Goal: Task Accomplishment & Management: Use online tool/utility

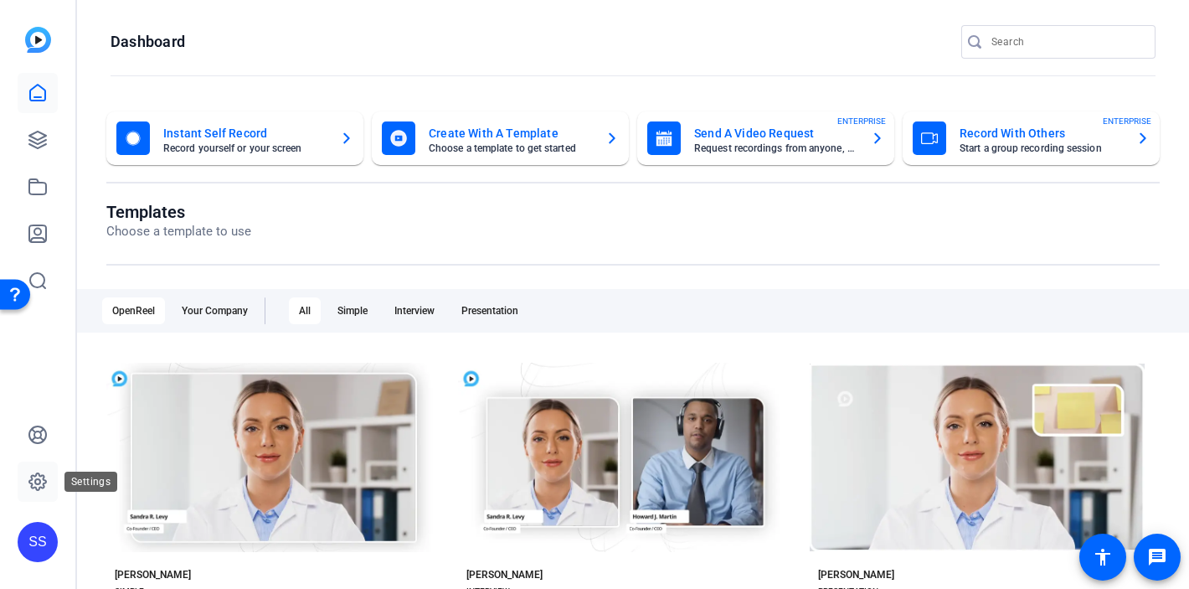
click at [39, 479] on icon at bounding box center [37, 481] width 5 height 5
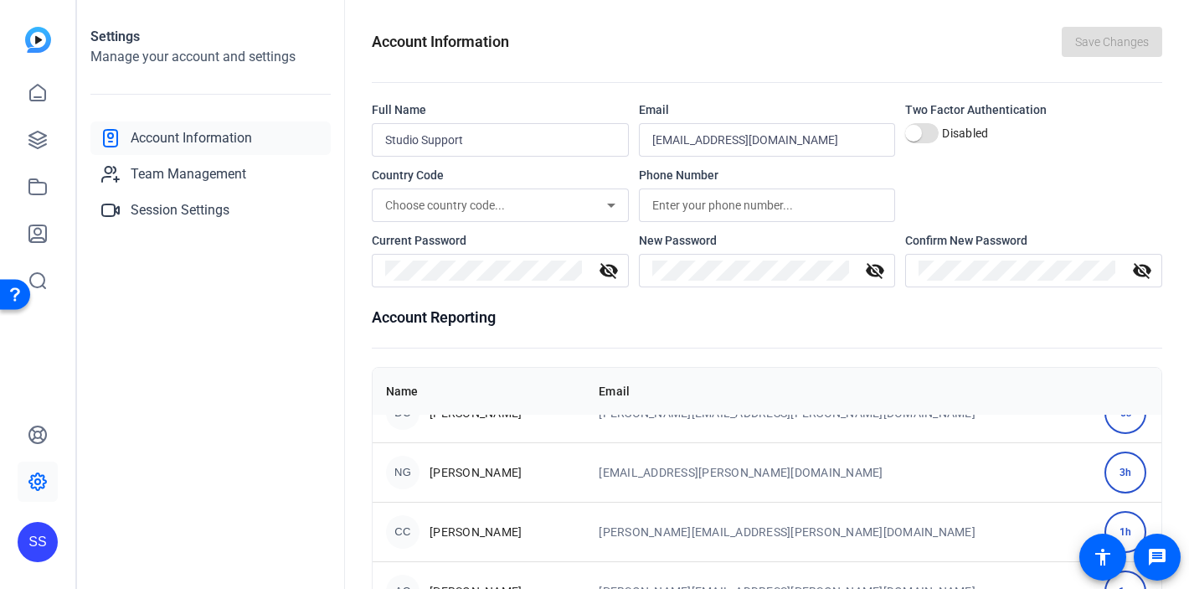
scroll to position [107, 0]
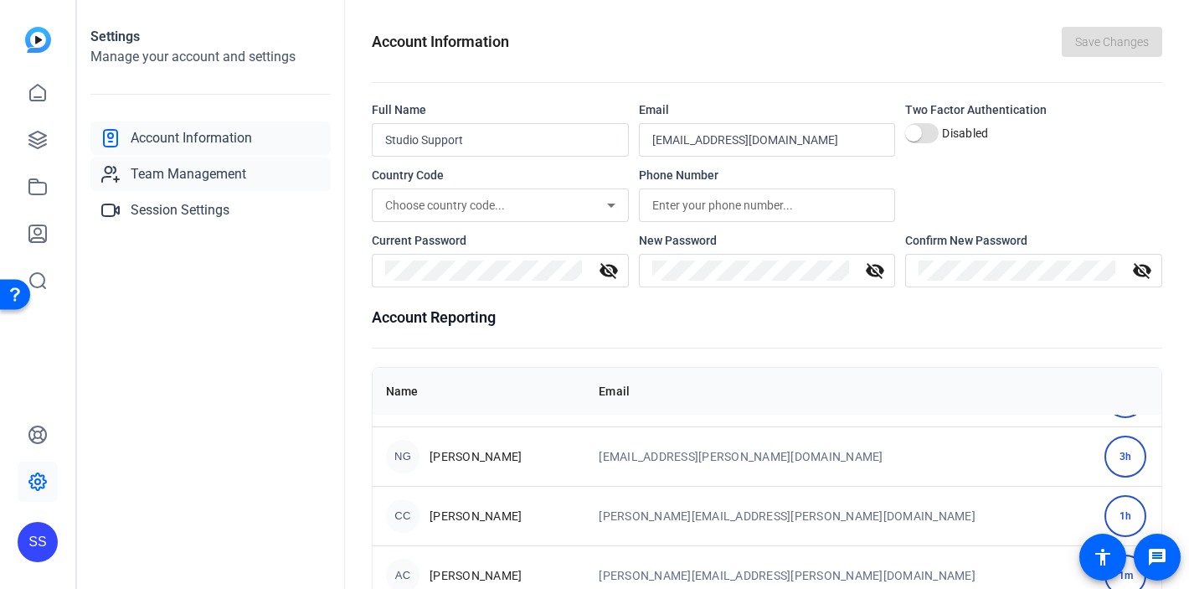
click at [201, 173] on span "Team Management" at bounding box center [189, 174] width 116 height 20
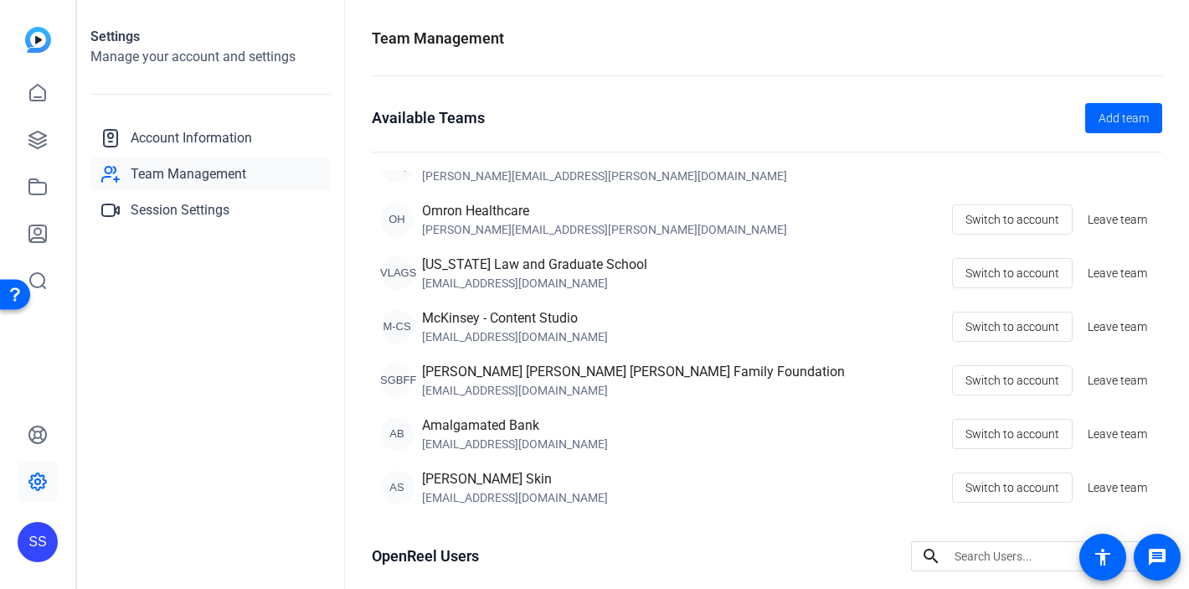
scroll to position [3, 0]
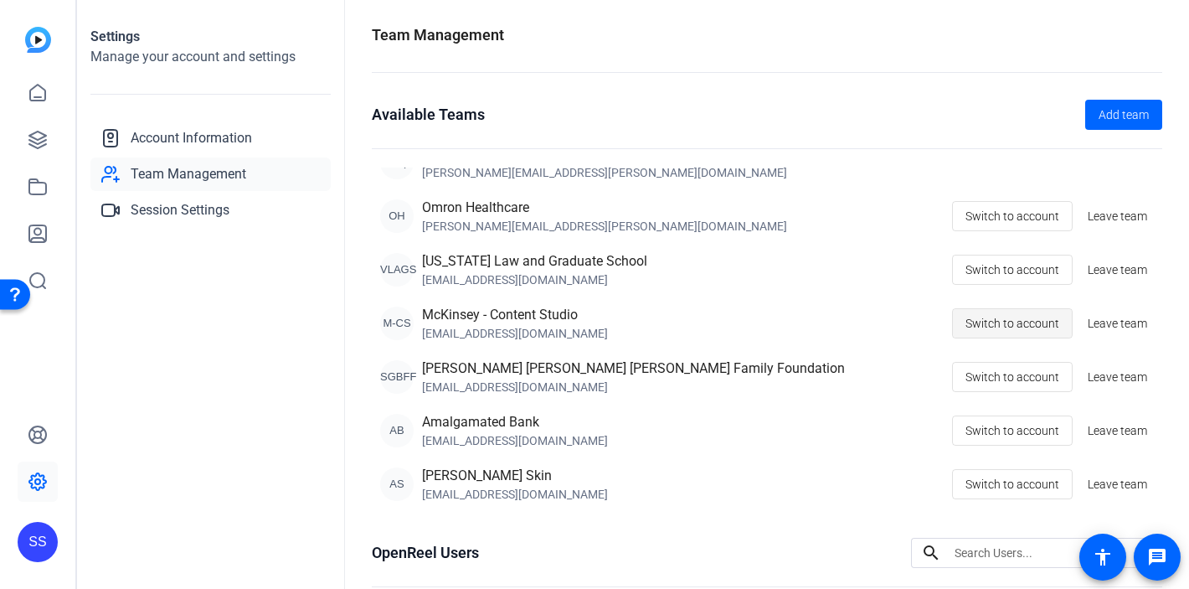
click at [981, 328] on span "Switch to account" at bounding box center [1012, 323] width 94 height 32
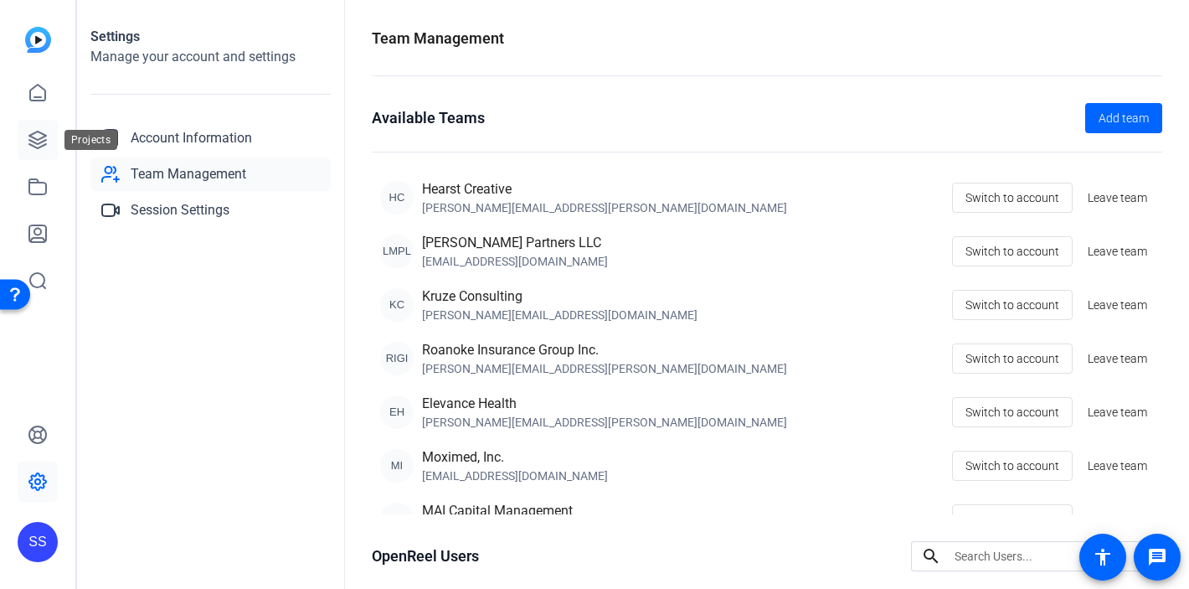
click at [43, 145] on icon at bounding box center [37, 139] width 17 height 17
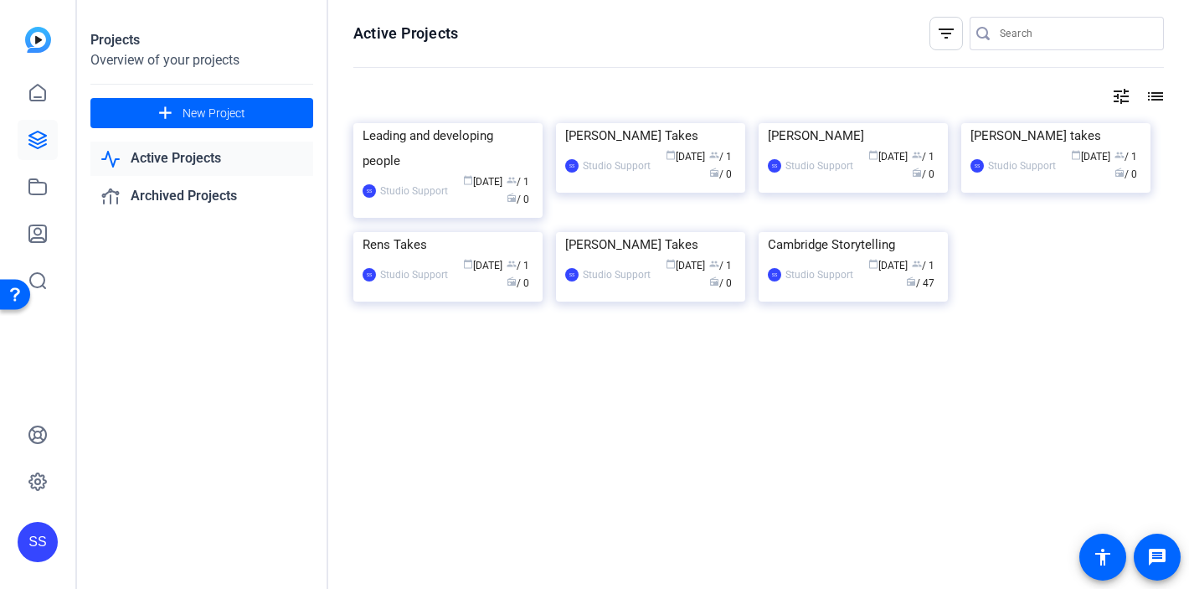
click at [39, 548] on div "SS" at bounding box center [38, 542] width 40 height 40
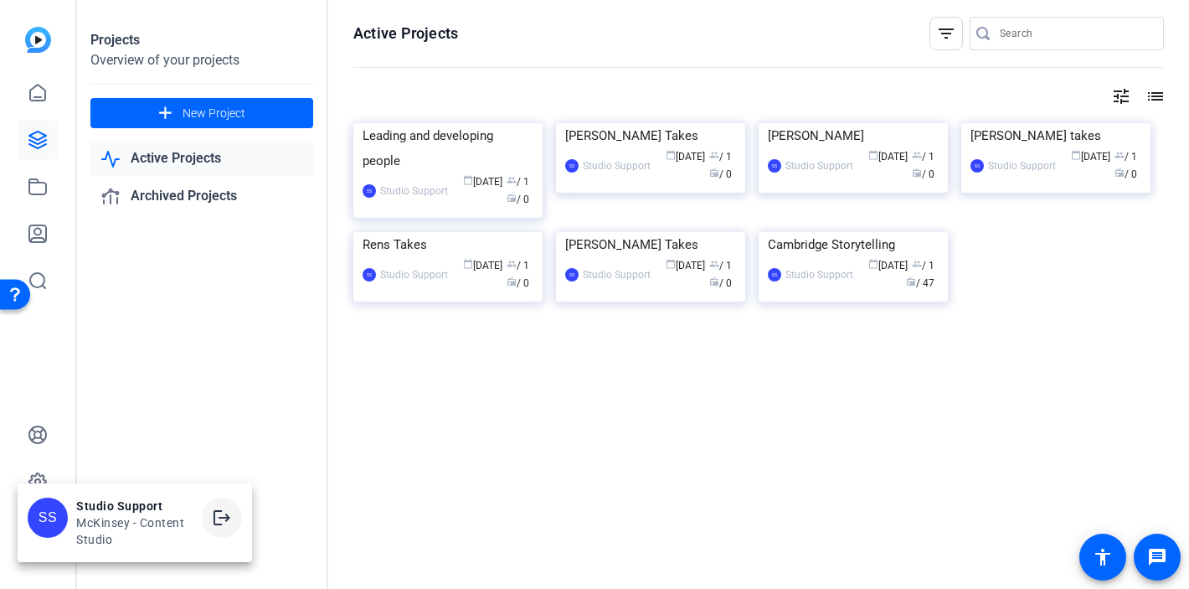
click at [216, 520] on mat-icon "logout" at bounding box center [222, 517] width 20 height 20
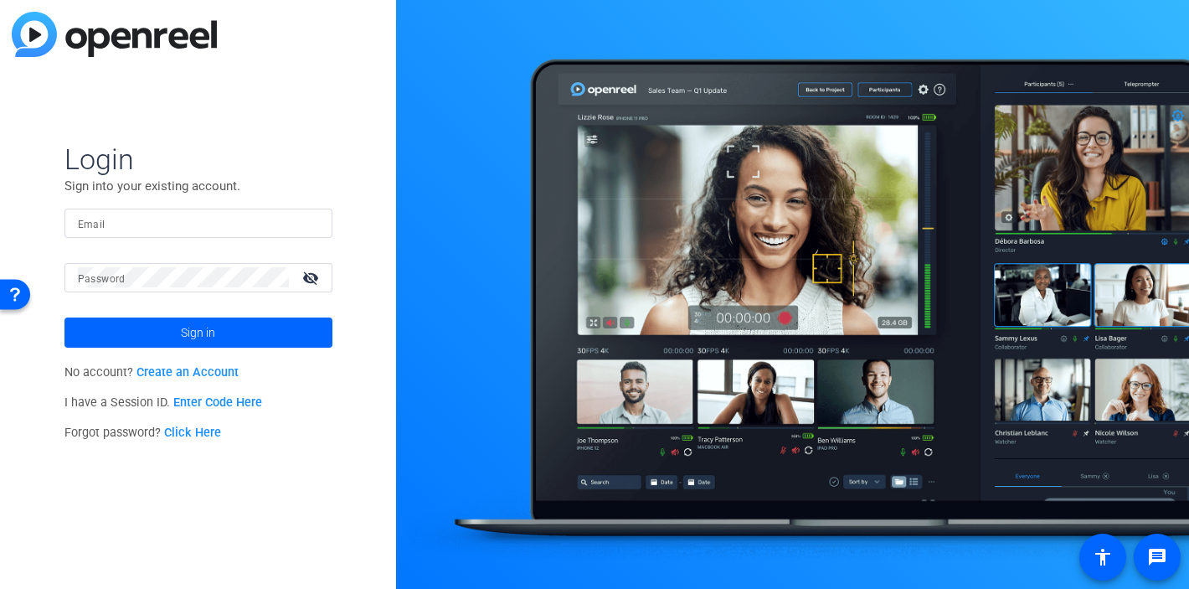
click at [304, 227] on div at bounding box center [198, 222] width 241 height 29
type input "[EMAIL_ADDRESS][DOMAIN_NAME]"
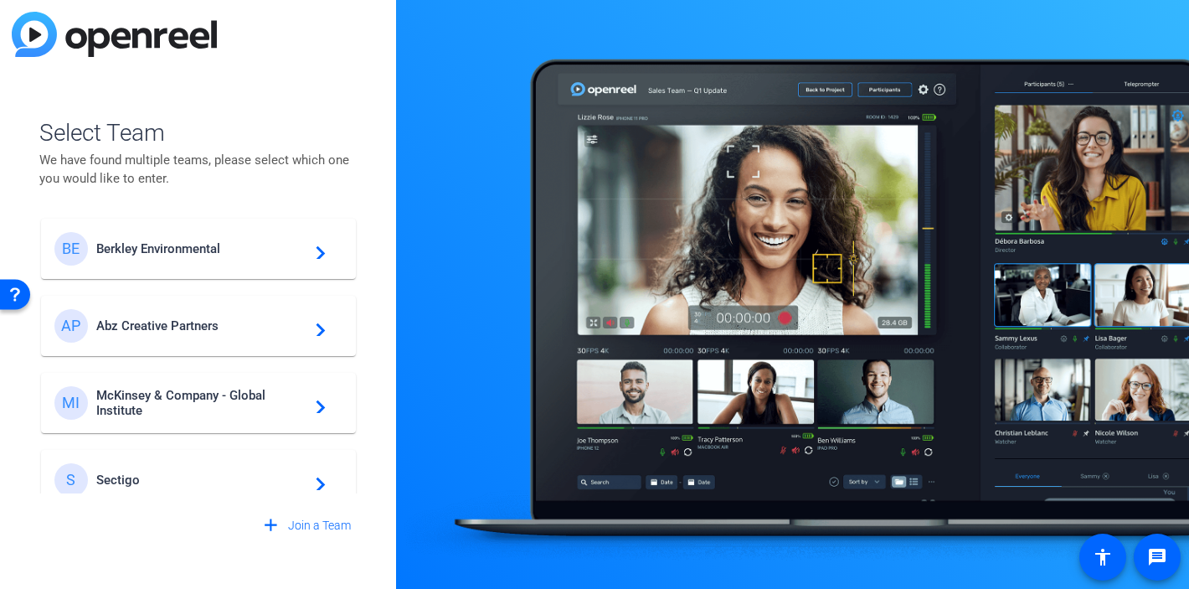
scroll to position [3, 0]
click at [219, 389] on span "McKinsey & Company - Global Institute" at bounding box center [200, 399] width 209 height 30
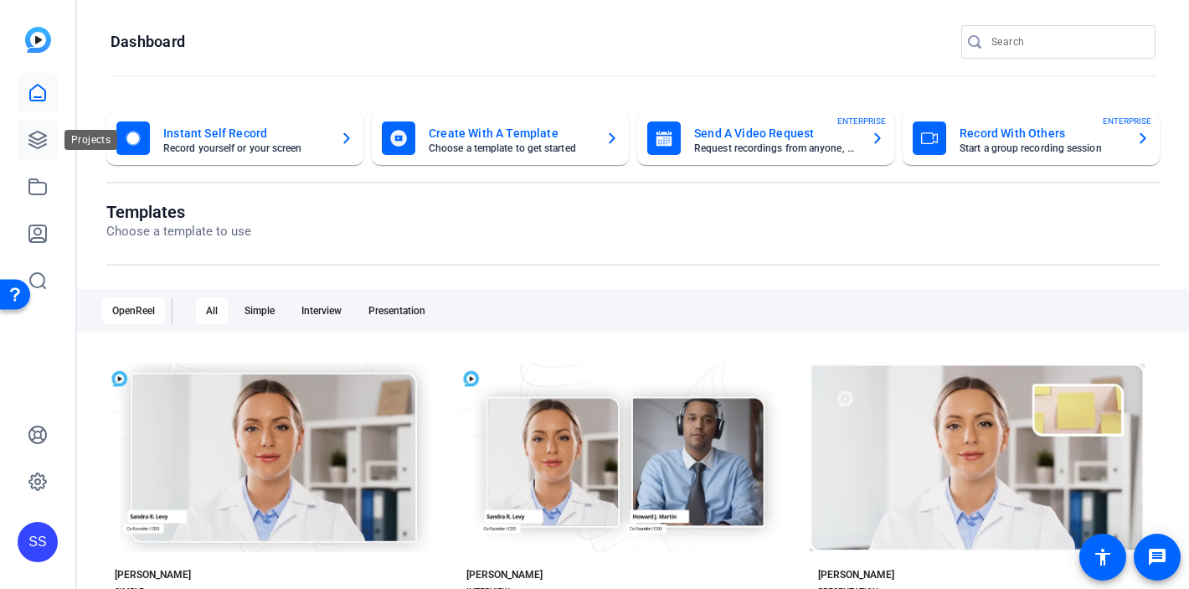
click at [49, 149] on link at bounding box center [38, 140] width 40 height 40
click at [34, 147] on icon at bounding box center [37, 139] width 17 height 17
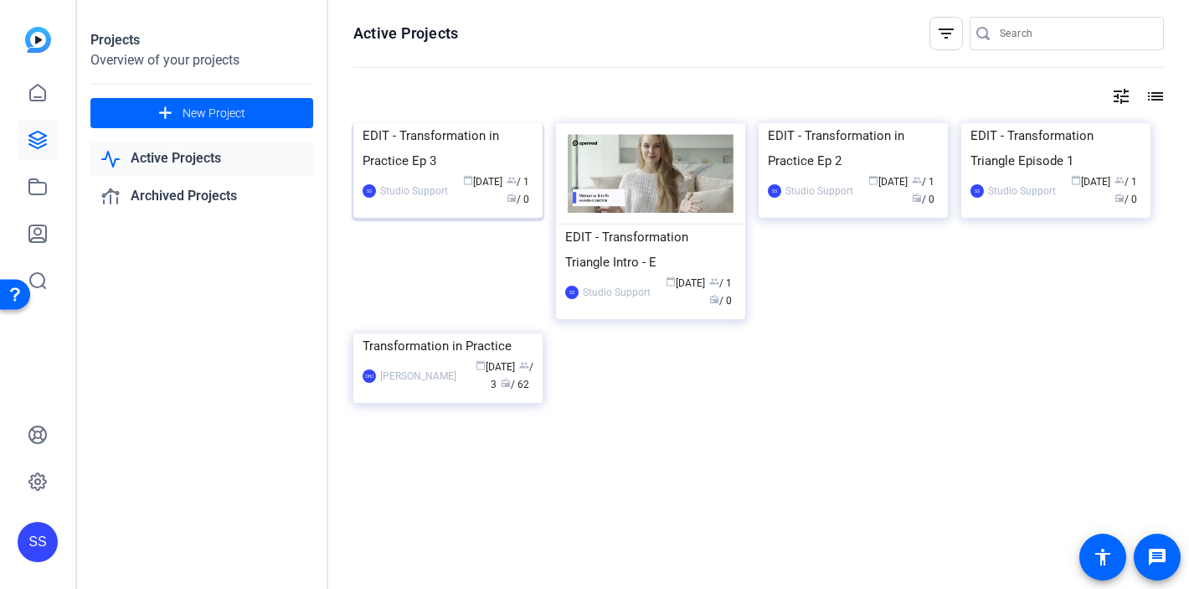
click at [437, 173] on div "EDIT - Transformation in Practice Ep 3" at bounding box center [448, 148] width 171 height 50
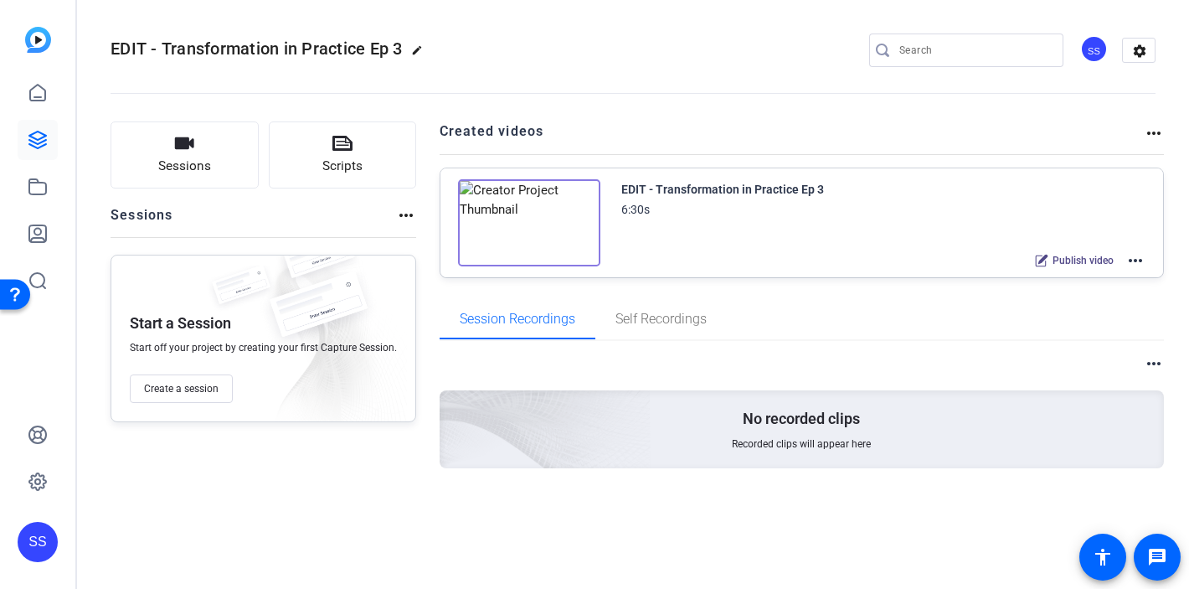
click at [1132, 260] on mat-icon "more_horiz" at bounding box center [1135, 260] width 20 height 20
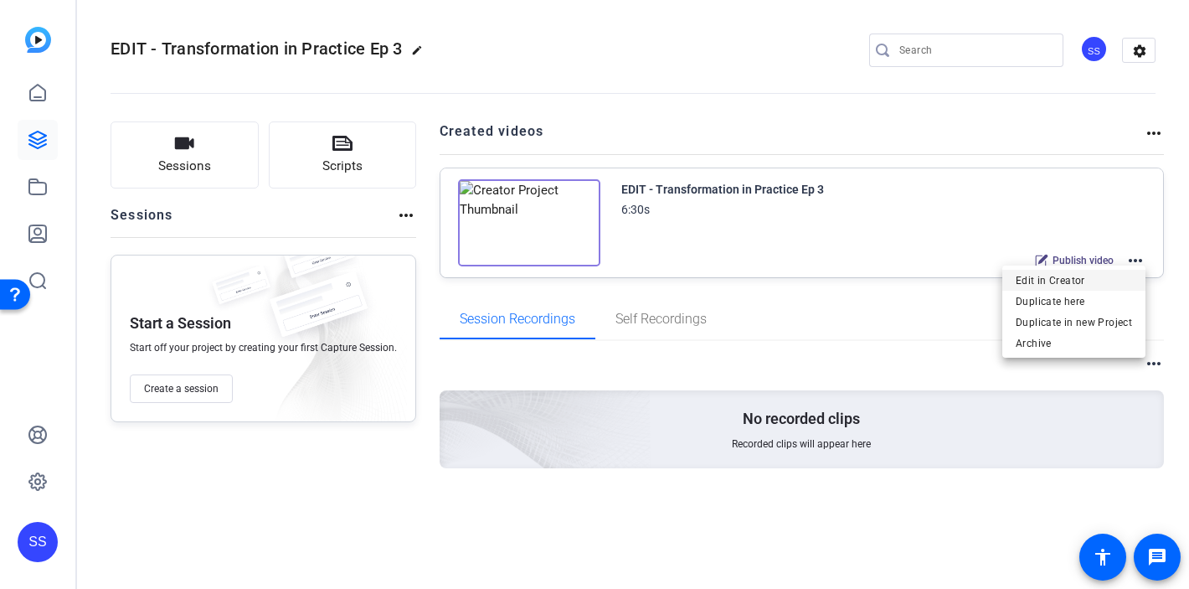
click at [1071, 279] on span "Edit in Creator" at bounding box center [1074, 280] width 116 height 20
